Goal: Information Seeking & Learning: Find specific fact

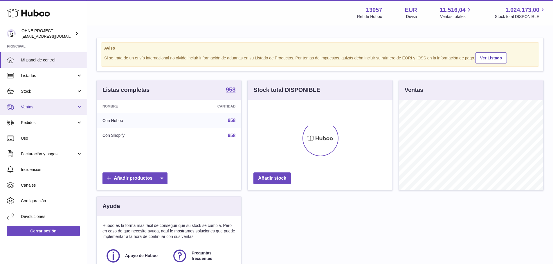
scroll to position [91, 145]
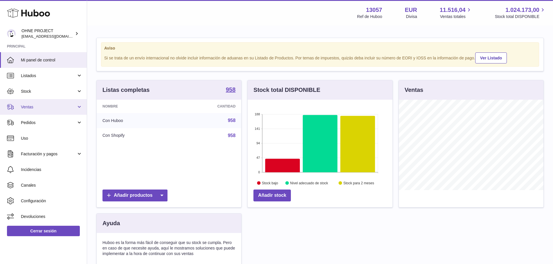
click at [51, 109] on span "Ventas" at bounding box center [48, 107] width 55 height 6
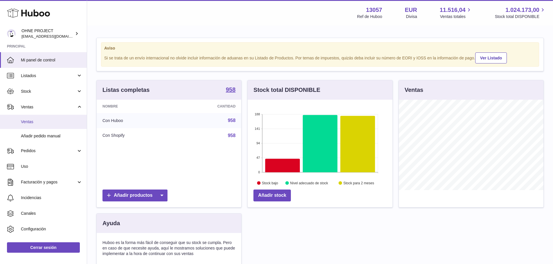
click at [53, 125] on link "Ventas" at bounding box center [43, 122] width 87 height 14
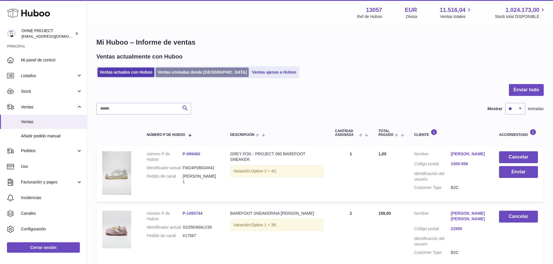
click at [190, 75] on link "Ventas enviadas desde [GEOGRAPHIC_DATA]" at bounding box center [202, 73] width 93 height 10
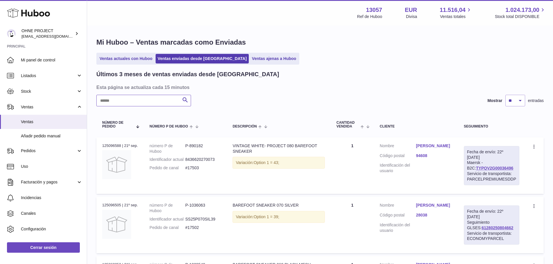
click at [160, 97] on input "text" at bounding box center [143, 101] width 95 height 12
paste input "**********"
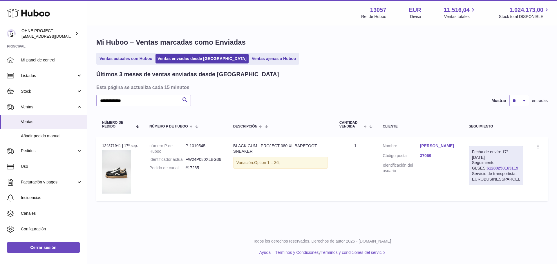
drag, startPoint x: 507, startPoint y: 169, endPoint x: 470, endPoint y: 169, distance: 36.6
click at [470, 169] on div "Fecha de envío: 17º sep. 2025 Seguimiento GLSES: 61280250163119 Servicio de tra…" at bounding box center [496, 165] width 55 height 39
copy link "61280250163119"
drag, startPoint x: 198, startPoint y: 175, endPoint x: 186, endPoint y: 175, distance: 12.5
click at [186, 171] on dd "#17265" at bounding box center [203, 168] width 36 height 6
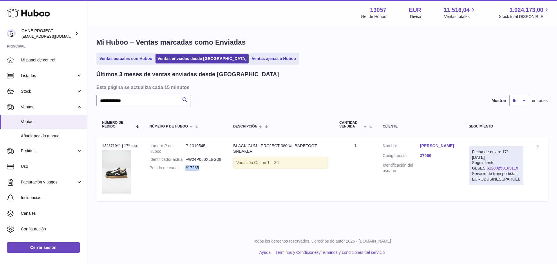
copy dd "#17265"
click at [442, 144] on link "Marco Ottoboni" at bounding box center [438, 146] width 37 height 6
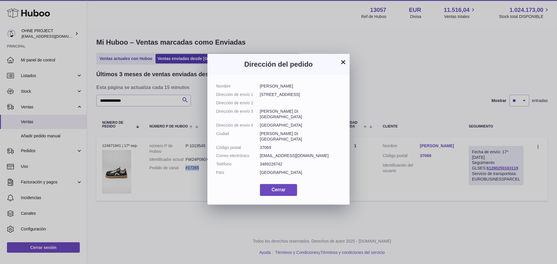
drag, startPoint x: 293, startPoint y: 86, endPoint x: 261, endPoint y: 87, distance: 31.9
click at [261, 87] on dd "Marco Ottoboni" at bounding box center [300, 87] width 81 height 6
copy dd "Marco Ottoboni"
click at [277, 192] on span "Cerrar" at bounding box center [279, 190] width 14 height 5
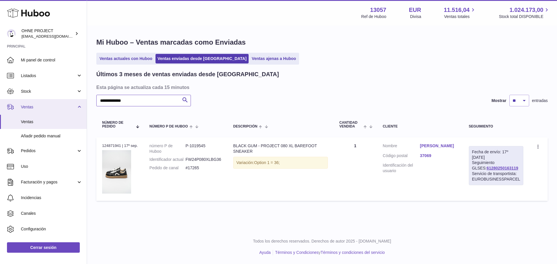
drag, startPoint x: 146, startPoint y: 98, endPoint x: 29, endPoint y: 109, distance: 118.1
click at [29, 109] on div "Huboo OHNE PROJECT internalAdmin-13057@internal.huboo.com Principal Mi panel de…" at bounding box center [278, 132] width 557 height 264
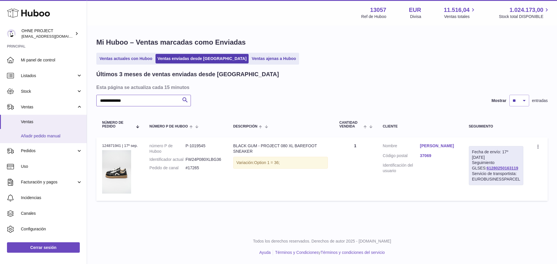
paste input "text"
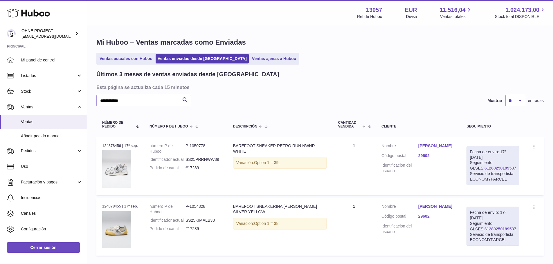
click at [443, 147] on link "Lorena Anaya" at bounding box center [436, 146] width 37 height 6
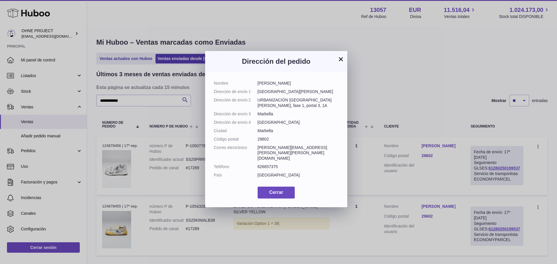
drag, startPoint x: 270, startPoint y: 98, endPoint x: 258, endPoint y: 93, distance: 12.9
click at [258, 93] on dd "Avenida Bulevar Príncipe Alfonso de Hohenlohe" at bounding box center [298, 92] width 81 height 6
drag, startPoint x: 279, startPoint y: 111, endPoint x: 259, endPoint y: 107, distance: 20.6
click at [259, 107] on dd "URBANIZACIÓN LAS CAÑAS BEACH, fase 1, portal 3, 1A" at bounding box center [298, 103] width 81 height 11
copy dd "URBANIZACIÓN LAS CAÑAS BEACH, fase 1, portal 3, 1A"
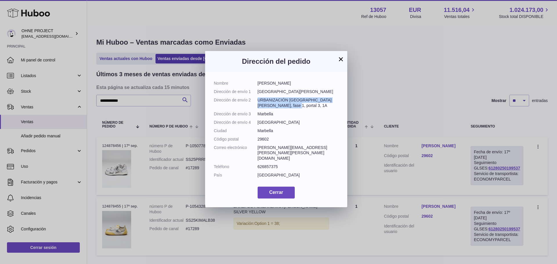
drag, startPoint x: 343, startPoint y: 59, endPoint x: 337, endPoint y: 79, distance: 20.4
click at [343, 60] on button "×" at bounding box center [341, 59] width 7 height 7
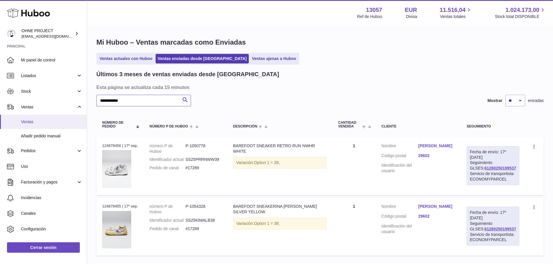
drag, startPoint x: 135, startPoint y: 100, endPoint x: 45, endPoint y: 118, distance: 91.9
click at [45, 118] on div "Huboo OHNE PROJECT internalAdmin-13057@internal.huboo.com Principal Mi panel de…" at bounding box center [276, 152] width 553 height 305
paste input "***"
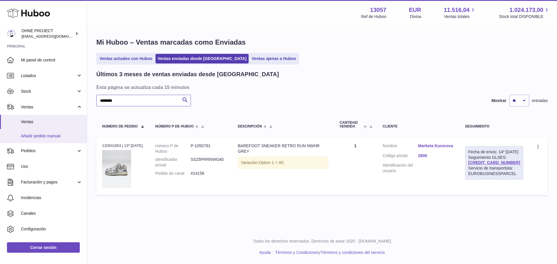
drag, startPoint x: 0, startPoint y: 125, endPoint x: 1, endPoint y: 136, distance: 11.4
click at [0, 136] on div "Huboo OHNE PROJECT internalAdmin-13057@internal.huboo.com Principal Mi panel de…" at bounding box center [278, 132] width 557 height 264
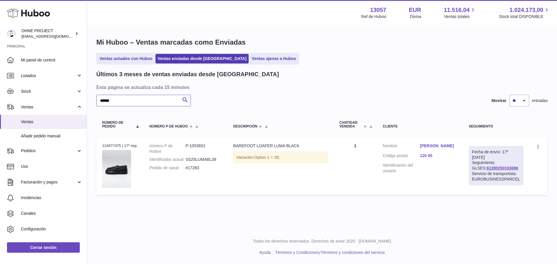
type input "******"
drag, startPoint x: 512, startPoint y: 167, endPoint x: 470, endPoint y: 169, distance: 42.4
click at [470, 169] on td "Fecha de envío: 17º sep. 2025 Seguimiento GLSES: 61280250193696 Servicio de tra…" at bounding box center [496, 167] width 66 height 58
copy link "61280250193696"
drag, startPoint x: 202, startPoint y: 172, endPoint x: 187, endPoint y: 174, distance: 15.5
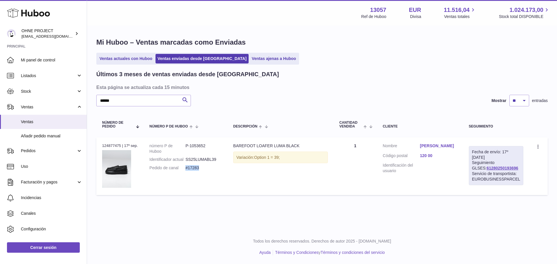
click at [187, 171] on dd "#17283" at bounding box center [203, 168] width 36 height 6
copy dd "#17283"
click at [444, 144] on link "Markéta Myšková" at bounding box center [438, 146] width 37 height 6
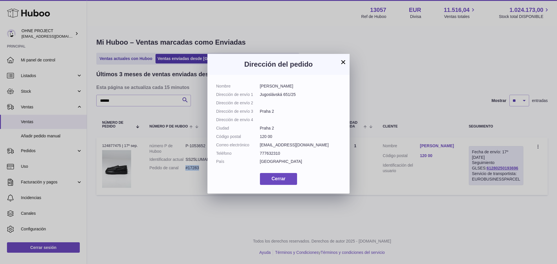
drag, startPoint x: 295, startPoint y: 85, endPoint x: 259, endPoint y: 88, distance: 36.4
click at [259, 88] on dl "Nombre Markéta Myšková Dirección de envío 1 Jugoslávská 651/25 Dirección de env…" at bounding box center [278, 126] width 125 height 84
copy dl "Markéta Myšková"
